Goal: Transaction & Acquisition: Purchase product/service

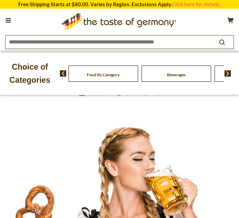
click at [12, 21] on button at bounding box center [8, 20] width 10 height 10
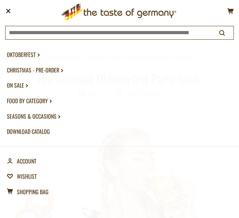
click at [35, 54] on link "Oktoberfest dropdown_arrow" at bounding box center [119, 54] width 225 height 15
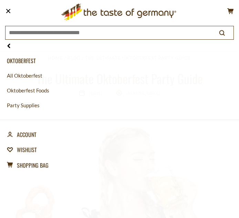
click at [35, 76] on link "All Oktoberfest" at bounding box center [119, 75] width 225 height 15
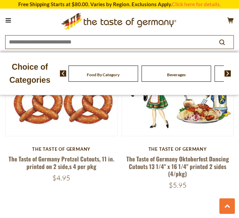
scroll to position [3145, 0]
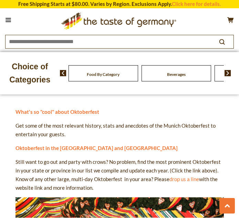
scroll to position [804, 0]
